Goal: Transaction & Acquisition: Purchase product/service

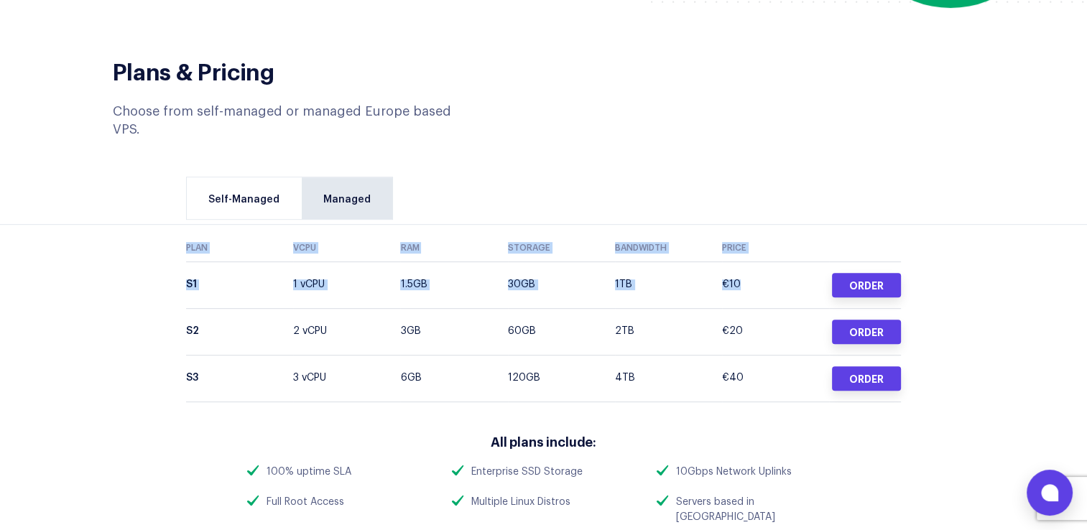
drag, startPoint x: 175, startPoint y: 231, endPoint x: 774, endPoint y: 231, distance: 599.4
click at [774, 234] on div "Plan VCPU RAM Storage Bandwidth Price S1 1 vCPU 1.5GB 30GB 1TB €10 Order S2 2 v…" at bounding box center [543, 326] width 737 height 185
copy div "Plan VCPU RAM Storage Bandwidth Price S1 1 vCPU 1.5GB 30GB 1TB €10"
click at [856, 273] on link "Order" at bounding box center [866, 285] width 69 height 24
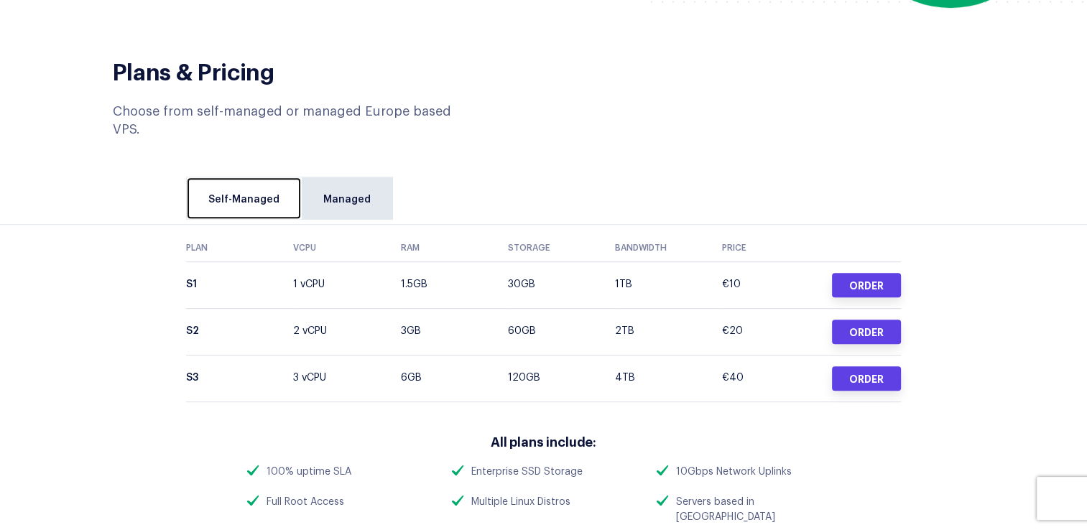
click at [265, 178] on link "Self-Managed" at bounding box center [244, 199] width 114 height 42
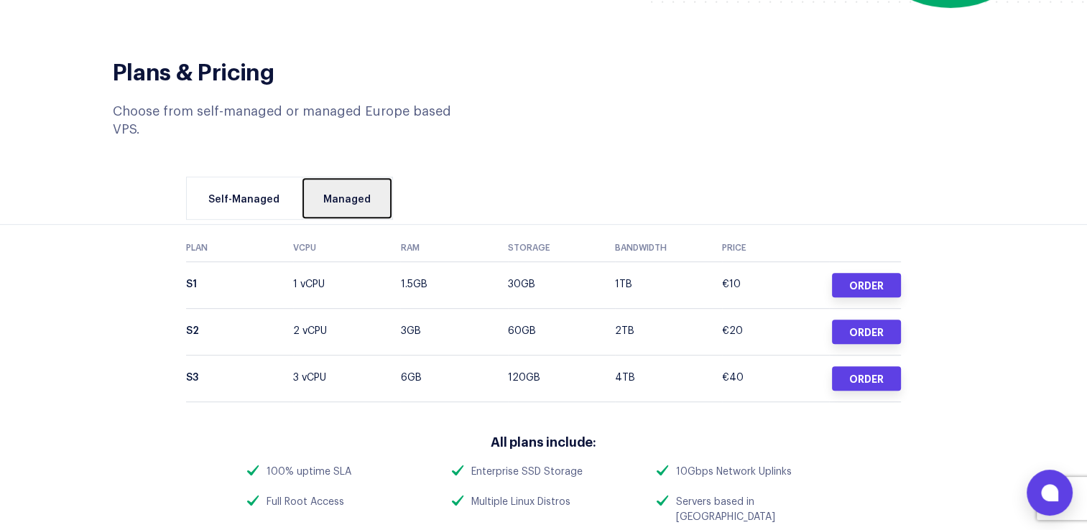
click at [354, 178] on link "Managed" at bounding box center [347, 199] width 91 height 42
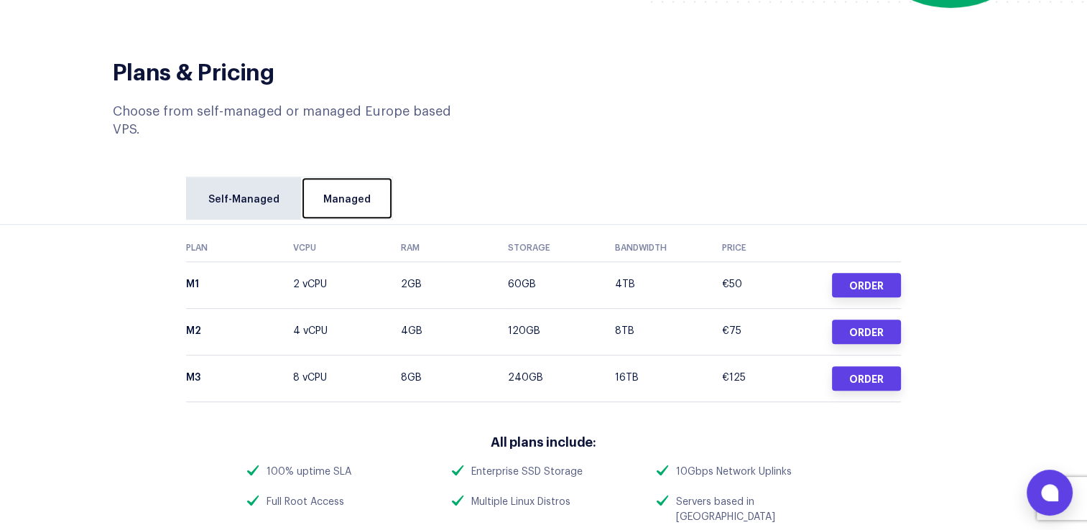
click at [341, 178] on link "Managed" at bounding box center [347, 199] width 91 height 42
click at [349, 178] on link "Managed" at bounding box center [347, 199] width 91 height 42
click at [338, 178] on link "Managed" at bounding box center [347, 199] width 91 height 42
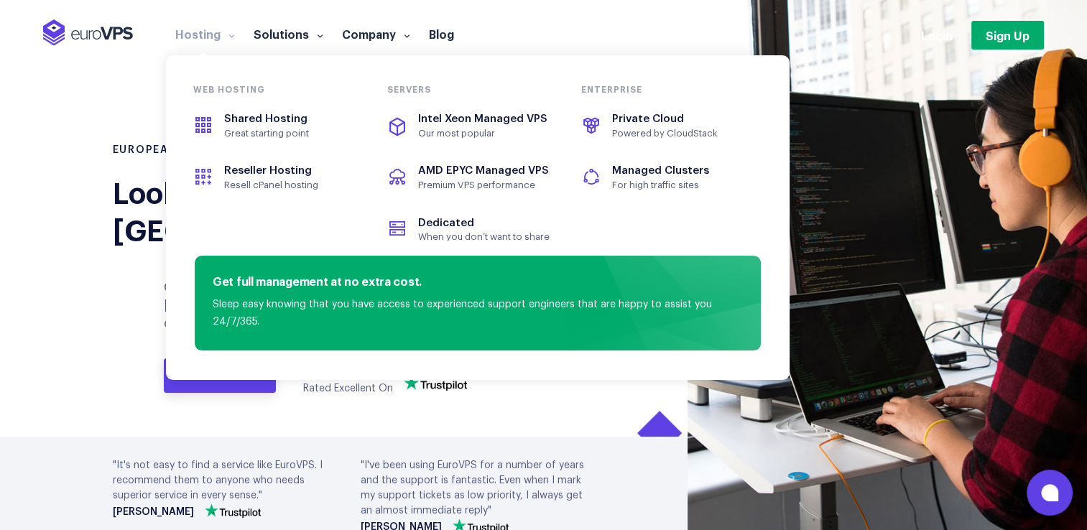
click at [190, 30] on link "Hosting" at bounding box center [205, 34] width 78 height 14
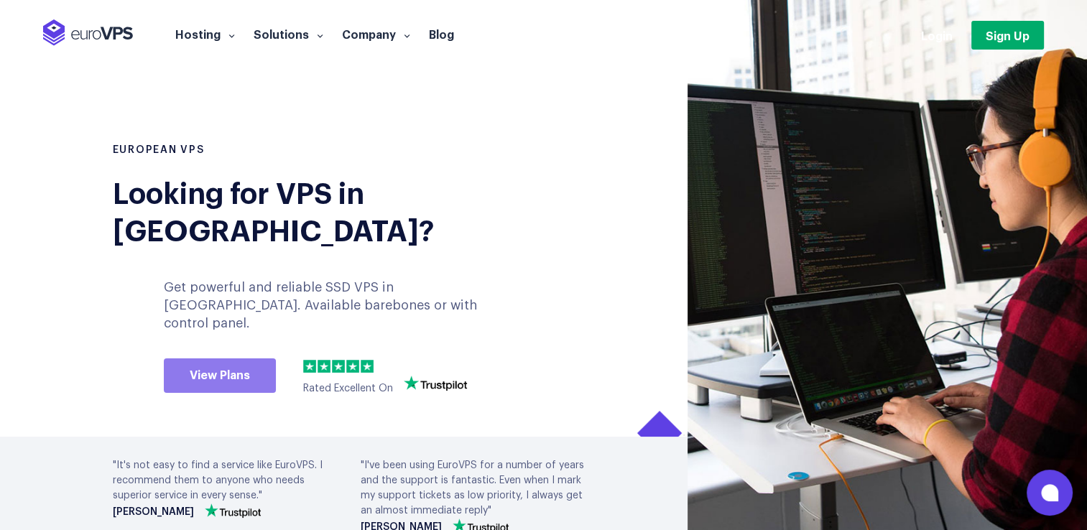
click at [213, 307] on div "Get powerful and reliable SSD VPS in [GEOGRAPHIC_DATA]. Available barebones or …" at bounding box center [341, 337] width 355 height 116
click at [219, 359] on link "View Plans" at bounding box center [220, 376] width 112 height 35
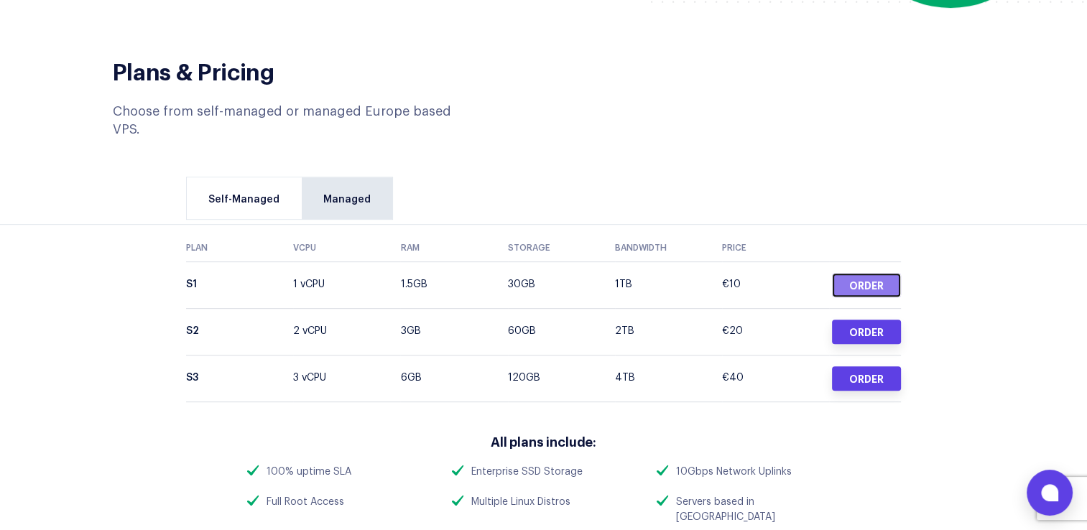
click at [858, 273] on link "Order" at bounding box center [866, 285] width 69 height 24
